Goal: Transaction & Acquisition: Obtain resource

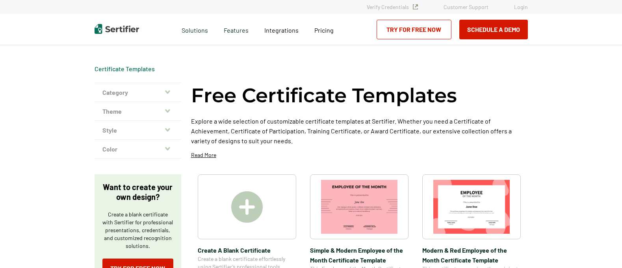
scroll to position [197, 0]
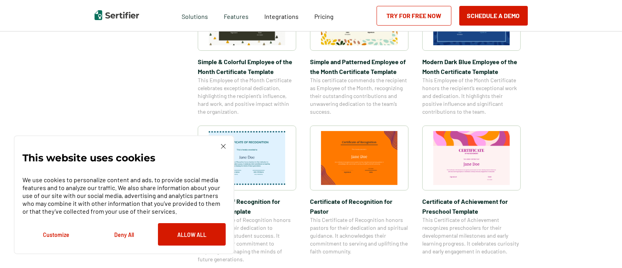
scroll to position [344, 0]
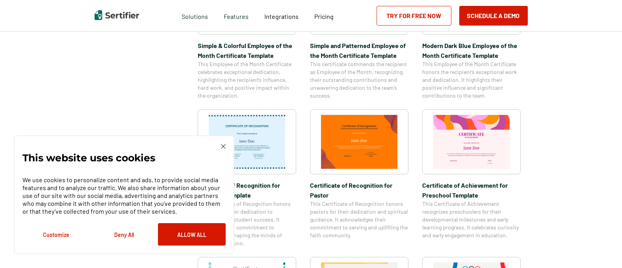
drag, startPoint x: 177, startPoint y: 237, endPoint x: 202, endPoint y: 224, distance: 28.2
click at [177, 237] on button "Allow All" at bounding box center [192, 234] width 68 height 22
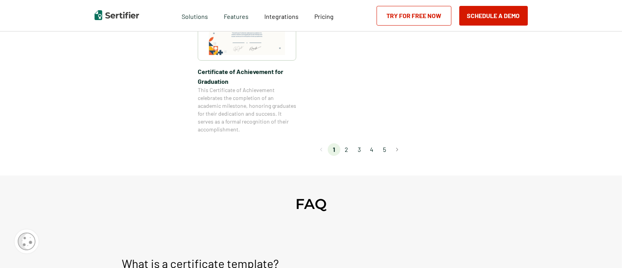
scroll to position [738, 0]
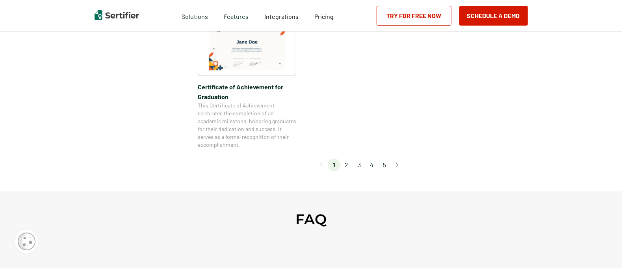
click at [347, 166] on li "2" at bounding box center [346, 165] width 13 height 13
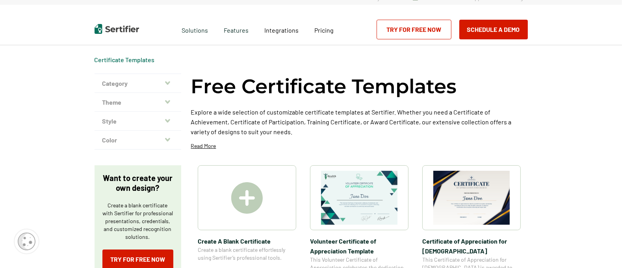
scroll to position [0, 0]
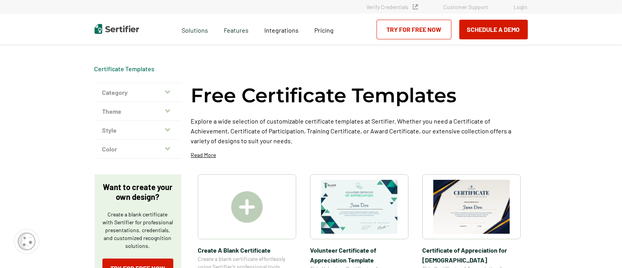
click at [169, 129] on icon "button" at bounding box center [167, 130] width 5 height 6
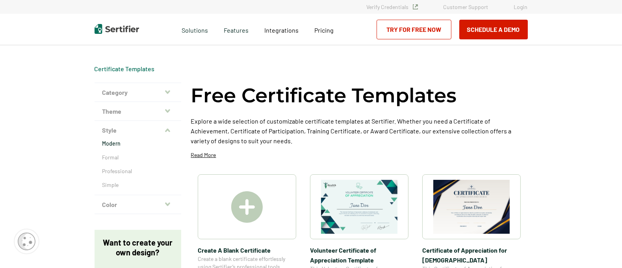
click at [130, 144] on p "Modern" at bounding box center [137, 144] width 71 height 8
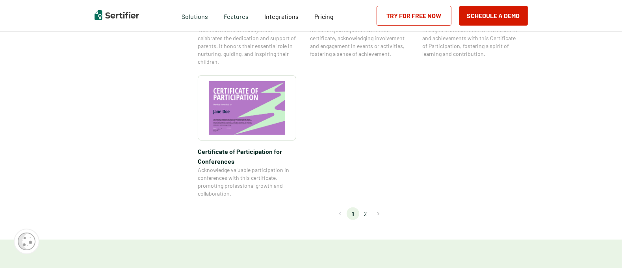
scroll to position [689, 0]
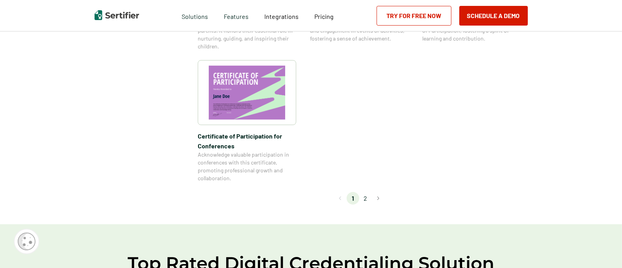
click at [365, 198] on li "2" at bounding box center [365, 198] width 13 height 13
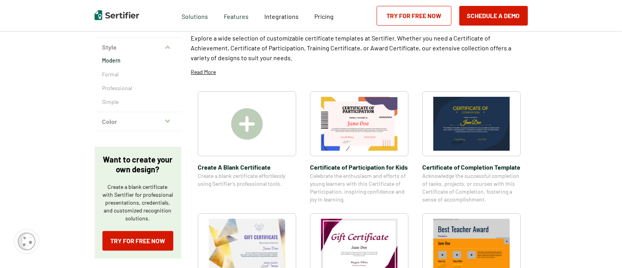
scroll to position [98, 0]
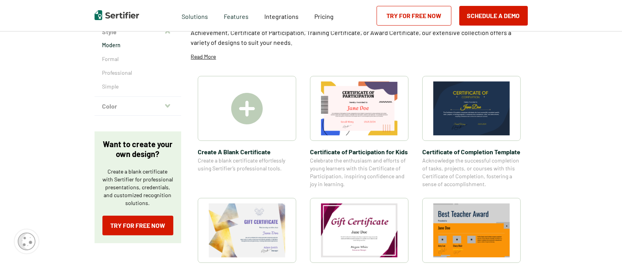
click at [246, 105] on img at bounding box center [246, 108] width 31 height 31
click at [366, 109] on img at bounding box center [359, 108] width 76 height 54
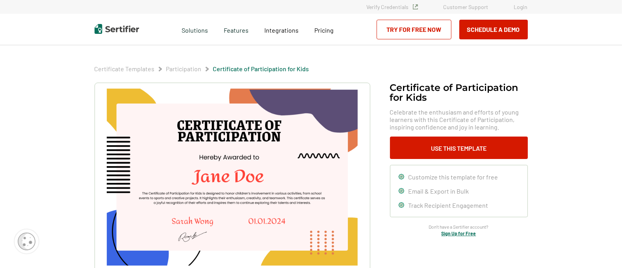
click at [243, 124] on img at bounding box center [232, 177] width 250 height 177
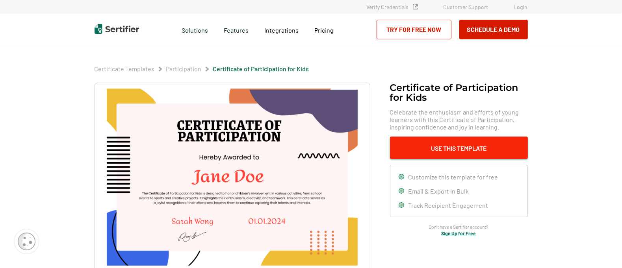
click at [437, 141] on button "Use This Template" at bounding box center [459, 148] width 138 height 22
